Goal: Task Accomplishment & Management: Complete application form

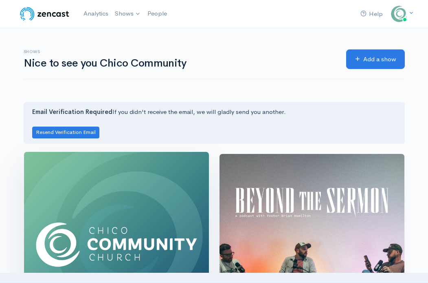
click at [129, 242] on img at bounding box center [116, 244] width 185 height 185
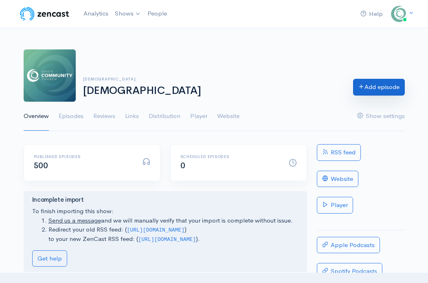
click at [400, 88] on link "Add episode" at bounding box center [379, 87] width 52 height 17
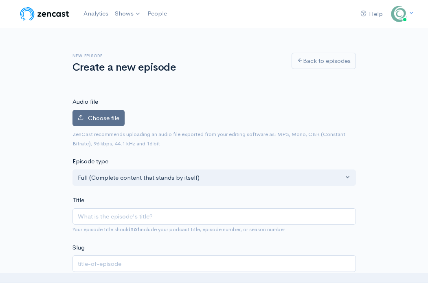
click at [108, 118] on span "Choose file" at bounding box center [103, 118] width 31 height 8
click at [0, 0] on input "Choose file" at bounding box center [0, 0] width 0 height 0
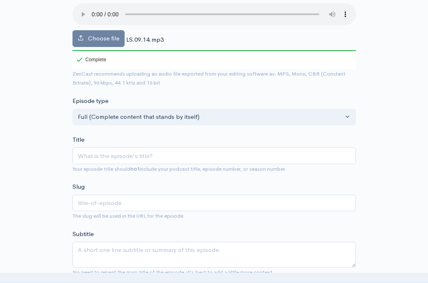
scroll to position [106, 0]
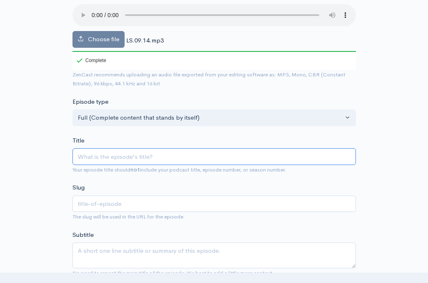
click at [109, 160] on input "Title" at bounding box center [215, 156] width 284 height 17
paste input "Worship through Sacrificial Offerings"
type input "Worship through Sacrificial Offerings"
type input "worship-through-sacrificial-offerings"
click at [105, 160] on input "Worship through Sacrificial Offerings" at bounding box center [215, 156] width 284 height 17
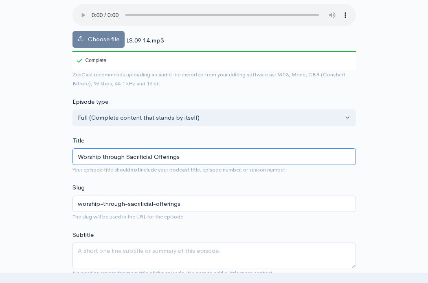
type input "Worship hrough Sacrificial Offerings"
type input "worship-hrough-sacrificial-offerings"
type input "Worship Through Sacrificial Offerings"
type input "worship-through-sacrificial-offerings"
drag, startPoint x: 193, startPoint y: 157, endPoint x: 75, endPoint y: 157, distance: 117.8
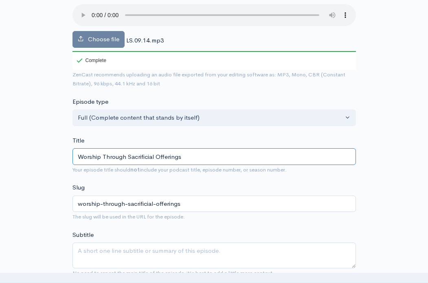
click at [75, 157] on input "Worship Through Sacrificial Offerings" at bounding box center [215, 156] width 284 height 17
type input "Worship Through Sacrificial Offerings"
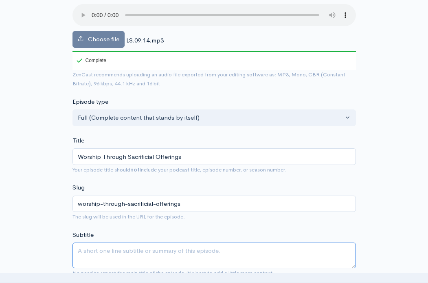
click at [124, 251] on textarea "Subtitle" at bounding box center [215, 255] width 284 height 26
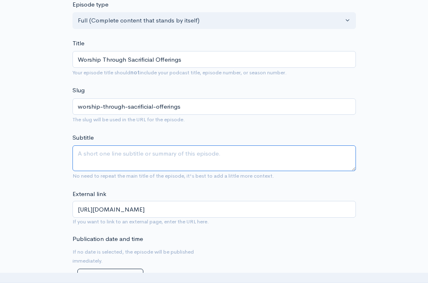
scroll to position [201, 0]
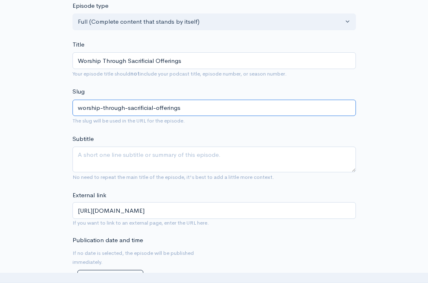
drag, startPoint x: 195, startPoint y: 110, endPoint x: 72, endPoint y: 106, distance: 123.6
click at [72, 106] on div "New episode Create a new episode Back to episodes Audio file Choose file LS.09.…" at bounding box center [215, 280] width 294 height 906
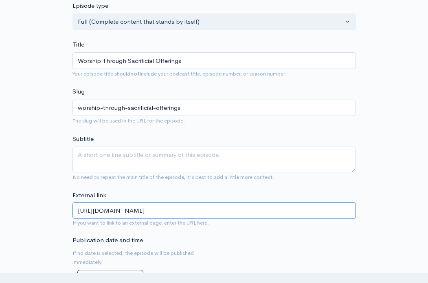
click at [240, 210] on input "https://chicocommunity.church/podcast/" at bounding box center [215, 210] width 284 height 17
paste input "worship-through-sacrificial-offerings"
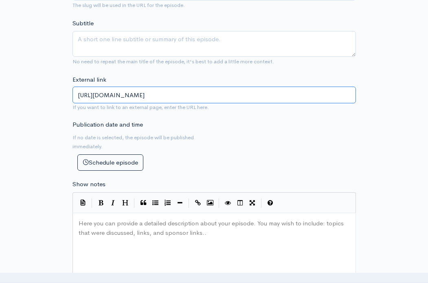
scroll to position [318, 0]
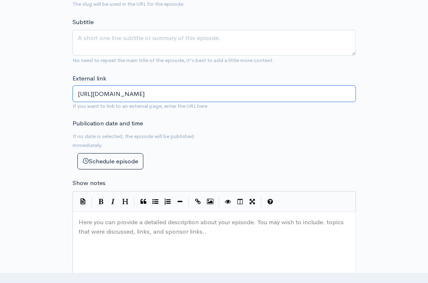
type input "[URL][DOMAIN_NAME]"
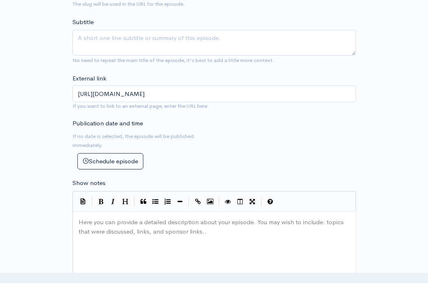
click at [95, 217] on pre "Here you can provide a detailed description about your episode. You may wish to…" at bounding box center [214, 217] width 275 height 0
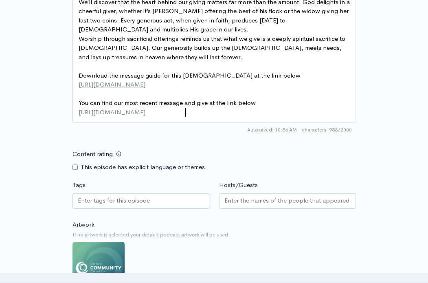
scroll to position [566, 0]
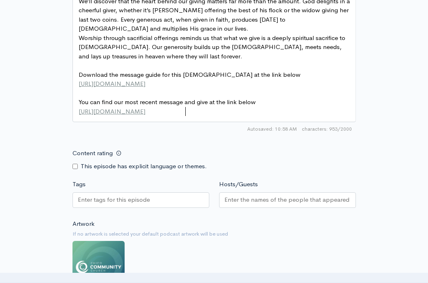
click at [243, 201] on input "Hosts/Guests" at bounding box center [288, 199] width 126 height 9
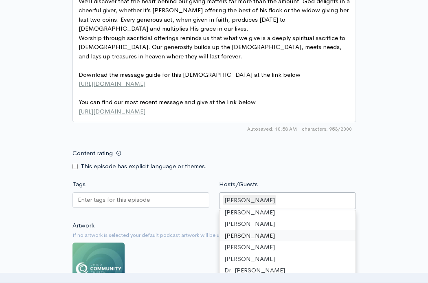
scroll to position [50, 0]
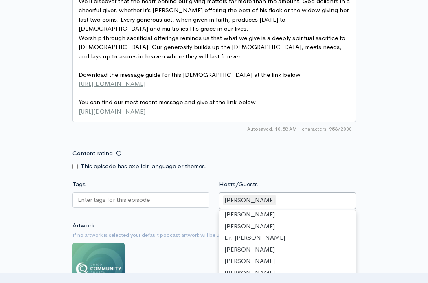
drag, startPoint x: 257, startPoint y: 235, endPoint x: 316, endPoint y: 230, distance: 59.4
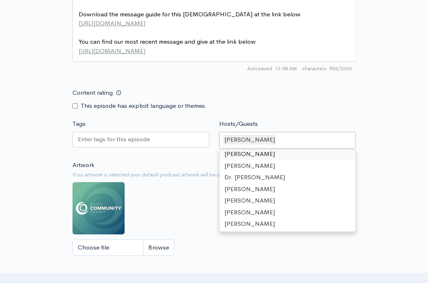
scroll to position [635, 0]
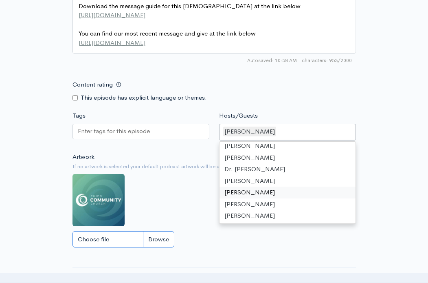
click at [161, 236] on input "Choose file" at bounding box center [124, 239] width 102 height 17
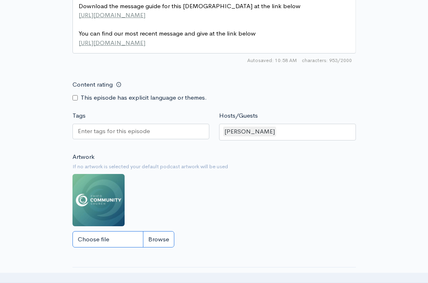
type input "C:\fakepath\holypriesthoodWeb_IG square-15.png"
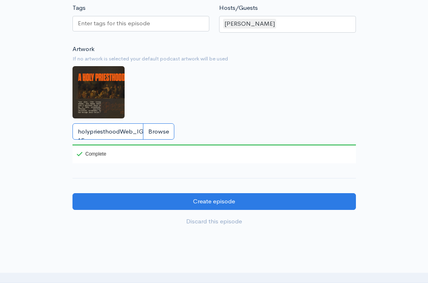
scroll to position [756, 0]
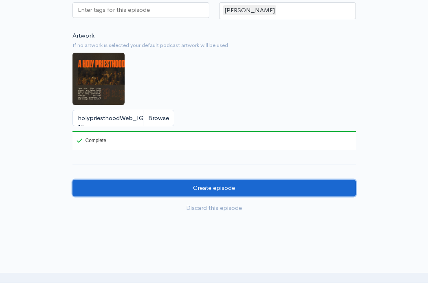
click at [204, 192] on input "Create episode" at bounding box center [215, 187] width 284 height 17
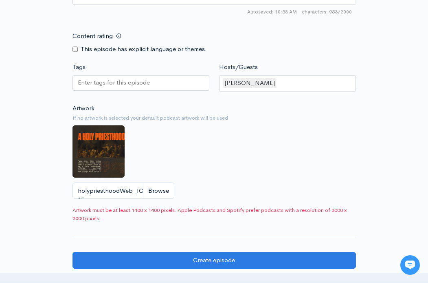
scroll to position [663, 0]
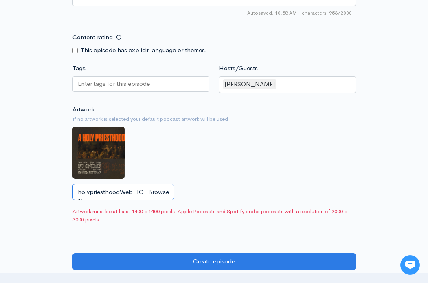
click at [158, 186] on input "holypriesthoodWeb_IG square-15.png" at bounding box center [124, 191] width 102 height 17
click at [158, 184] on input "holypriesthoodWeb_IG square-15.png" at bounding box center [124, 191] width 102 height 17
click at [124, 195] on input "holypriesthoodWeb_IG square-15.png" at bounding box center [124, 191] width 102 height 17
click at [100, 157] on img at bounding box center [99, 152] width 52 height 52
click at [109, 192] on input "holypriesthoodWeb_IG square-15.png" at bounding box center [124, 191] width 102 height 17
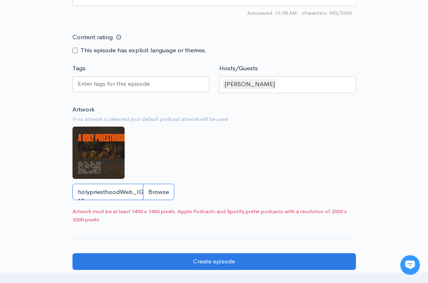
drag, startPoint x: 78, startPoint y: 191, endPoint x: 102, endPoint y: 131, distance: 64.7
click at [102, 131] on div "Artwork If no artwork is selected your default podcast artwork will be used hol…" at bounding box center [215, 155] width 284 height 100
click at [162, 197] on input "holypriesthoodWeb_IG square-15.png" at bounding box center [124, 191] width 102 height 17
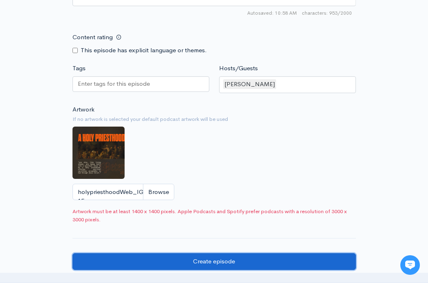
click at [263, 265] on input "Create episode" at bounding box center [215, 261] width 284 height 17
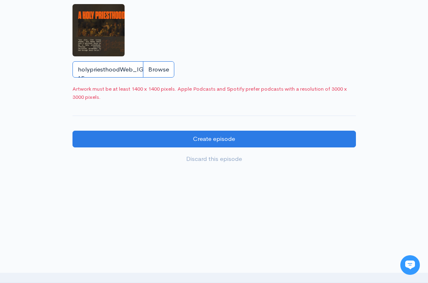
click at [150, 72] on input "holypriesthoodWeb_IG square-15.png" at bounding box center [124, 69] width 102 height 17
click at [163, 70] on input "holypriesthoodWeb_IG square-15.png" at bounding box center [124, 69] width 102 height 17
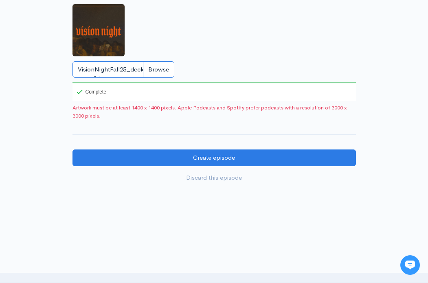
click at [160, 70] on input "VisionNightFall25_deck cover copy 2.jpg" at bounding box center [124, 69] width 102 height 17
type input "C:\fakepath\holypriesthoodWeb_IG square-15.png"
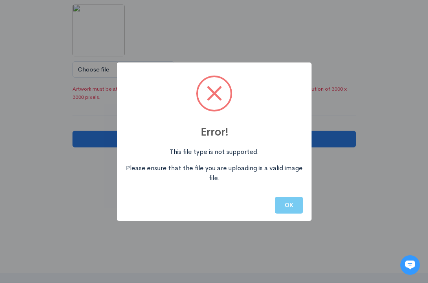
click at [288, 201] on button "OK" at bounding box center [289, 205] width 28 height 17
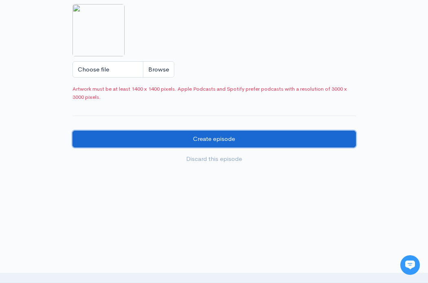
click at [223, 136] on input "Create episode" at bounding box center [215, 138] width 284 height 17
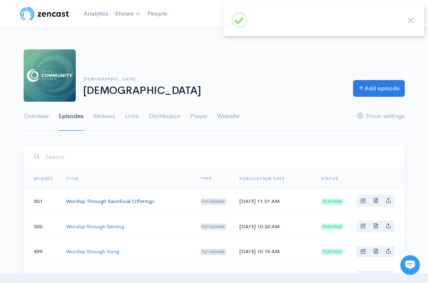
click at [135, 203] on link "Worship Through Sacrificial Offerings" at bounding box center [110, 200] width 88 height 7
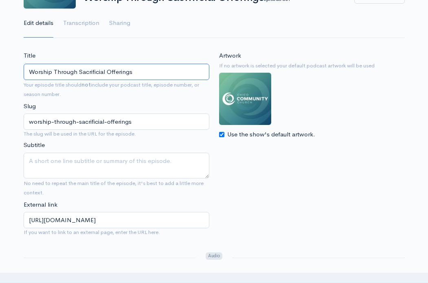
scroll to position [95, 0]
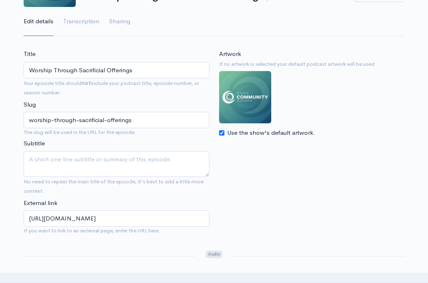
click at [222, 132] on input "Use the show's default artwork." at bounding box center [221, 132] width 5 height 5
checkbox input "false"
click at [267, 151] on input "Choose file" at bounding box center [270, 150] width 102 height 17
type input "C:\fakepath\holypriesthoodWeb_IG square-15.png"
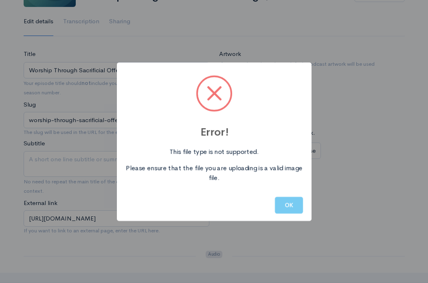
click at [293, 208] on button "OK" at bounding box center [289, 205] width 28 height 17
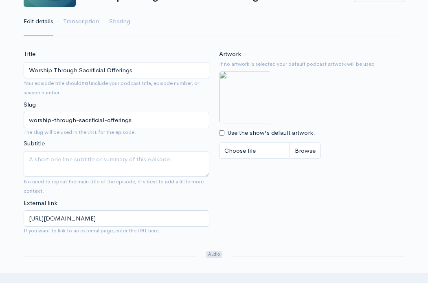
click at [221, 133] on input "Use the show's default artwork." at bounding box center [221, 132] width 5 height 5
checkbox input "false"
click at [305, 148] on input "Choose file" at bounding box center [270, 150] width 102 height 17
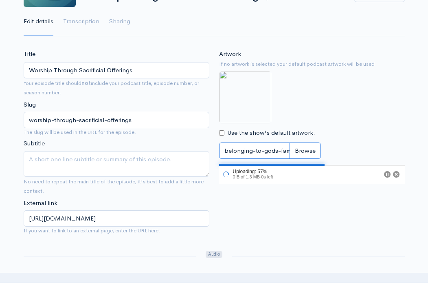
click at [309, 147] on input "belonging-to-gods-family.jpg" at bounding box center [270, 150] width 102 height 17
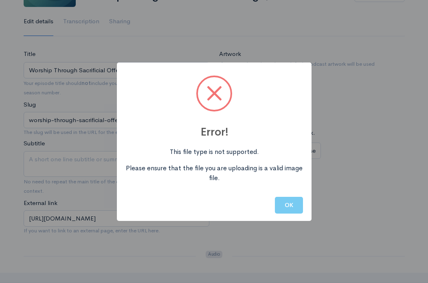
click at [293, 203] on button "OK" at bounding box center [289, 205] width 28 height 17
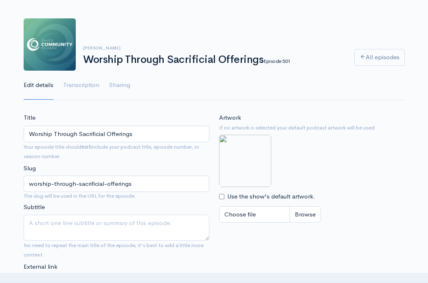
scroll to position [32, 0]
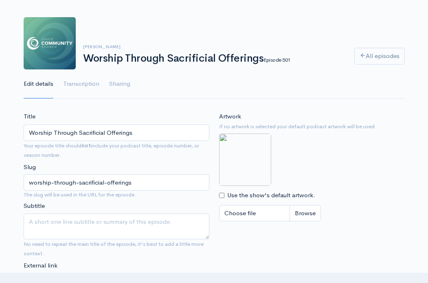
click at [249, 152] on img at bounding box center [245, 159] width 52 height 52
click at [296, 208] on input "Choose file" at bounding box center [270, 213] width 102 height 17
type input "C:\fakepath\46870800-811b-463e-9233-12e1611e2696.png"
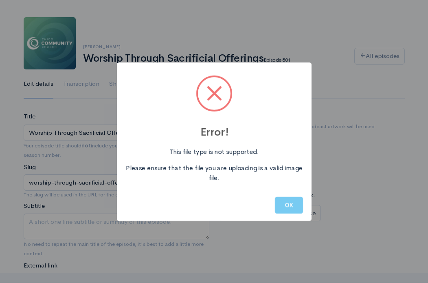
click at [292, 202] on button "OK" at bounding box center [289, 205] width 28 height 17
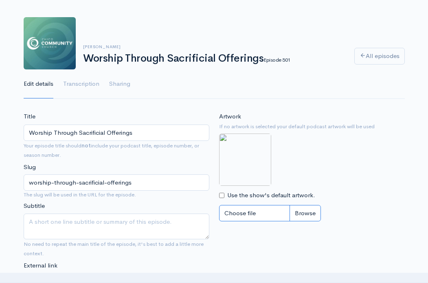
click at [301, 211] on input "Choose file" at bounding box center [270, 213] width 102 height 17
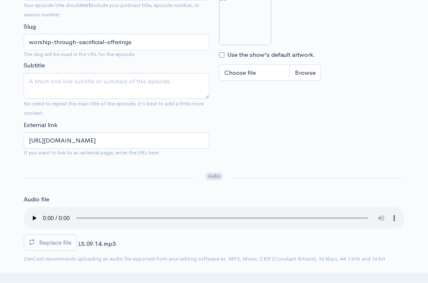
scroll to position [0, 0]
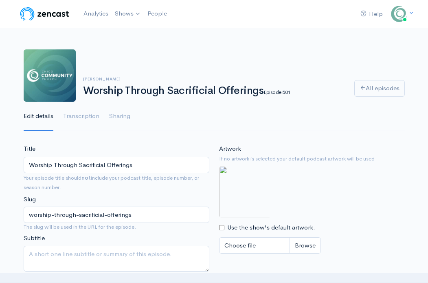
click at [223, 227] on input "Use the show's default artwork." at bounding box center [221, 227] width 5 height 5
checkbox input "true"
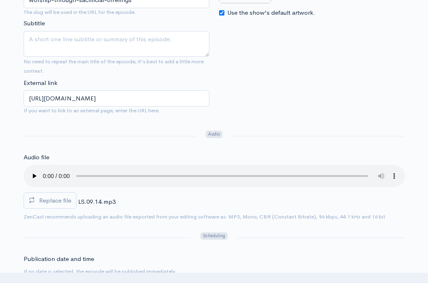
scroll to position [775, 0]
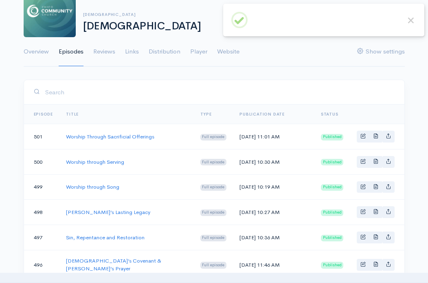
scroll to position [64, 0]
